Goal: Check status: Check status

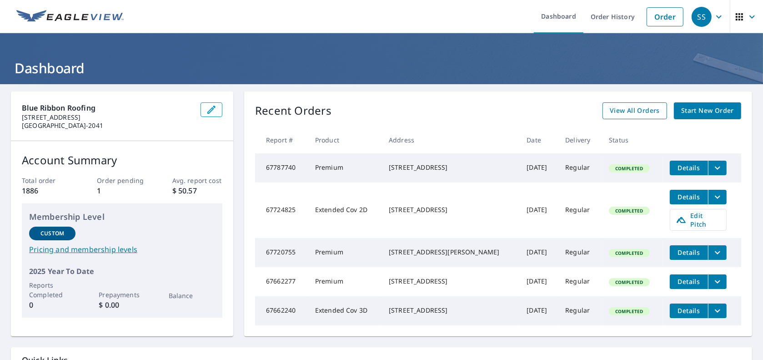
click at [637, 115] on span "View All Orders" at bounding box center [635, 110] width 50 height 11
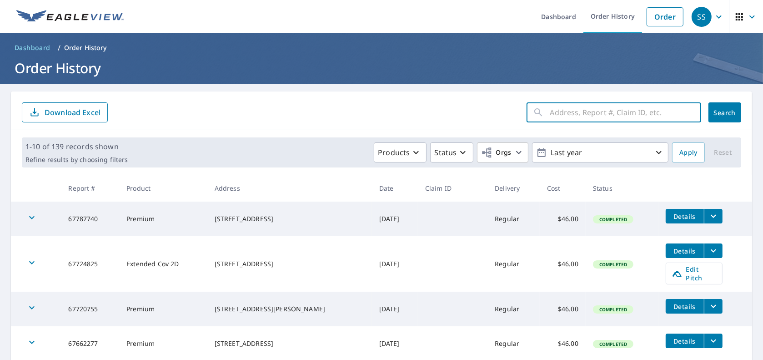
click at [598, 111] on input "text" at bounding box center [625, 112] width 151 height 25
paste input "4403 Acacia"
type input "4403 Acacia"
click button "Search" at bounding box center [725, 112] width 33 height 20
